Goal: Navigation & Orientation: Find specific page/section

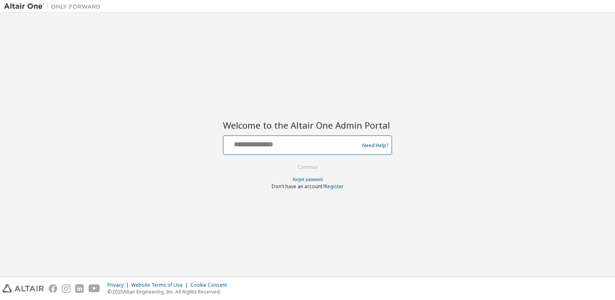
click at [287, 147] on input "text" at bounding box center [293, 144] width 132 height 12
type input "**********"
click at [307, 166] on button "Continue" at bounding box center [307, 168] width 37 height 12
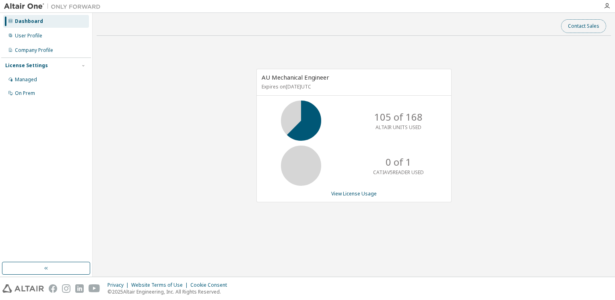
click at [595, 27] on button "Contact Sales" at bounding box center [583, 26] width 45 height 14
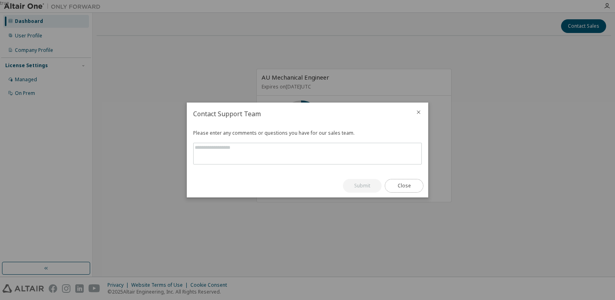
click at [401, 188] on button "Close" at bounding box center [404, 186] width 39 height 14
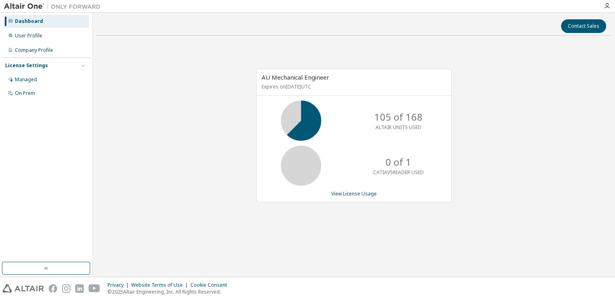
click at [548, 74] on div "AU Mechanical Engineer Expires on [DATE] UTC 105 of 168 ALTAIR UNITS USED 0 of …" at bounding box center [354, 139] width 515 height 195
click at [608, 5] on icon "button" at bounding box center [607, 6] width 6 height 6
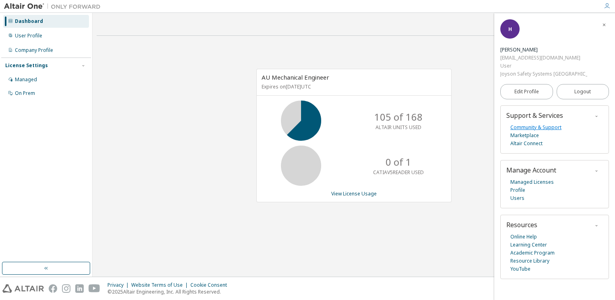
click at [539, 127] on link "Community & Support" at bounding box center [536, 128] width 51 height 8
